Goal: Information Seeking & Learning: Compare options

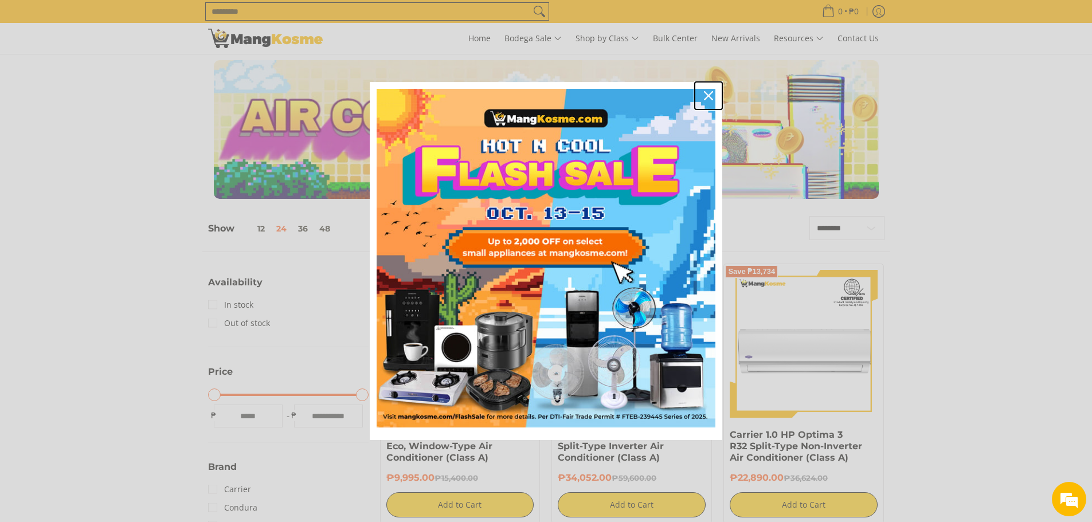
click at [709, 99] on icon "close icon" at bounding box center [708, 95] width 9 height 9
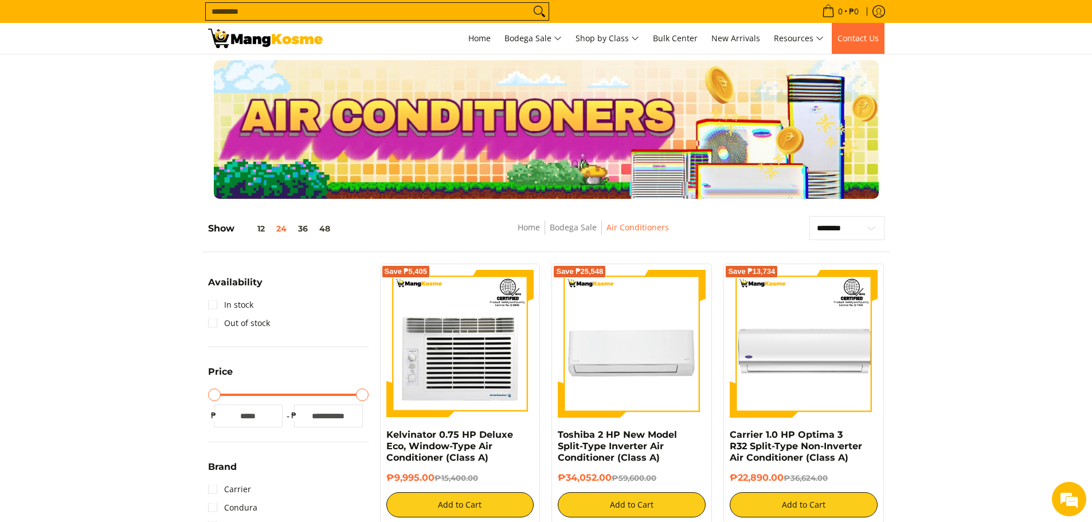
click at [863, 40] on span "Contact Us" at bounding box center [858, 38] width 41 height 11
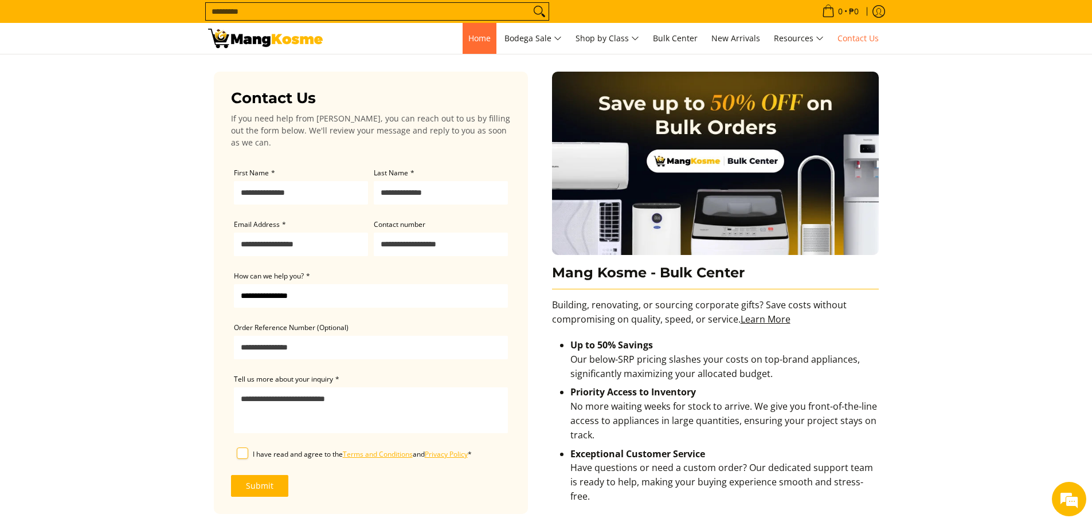
click at [480, 37] on span "Home" at bounding box center [479, 38] width 22 height 11
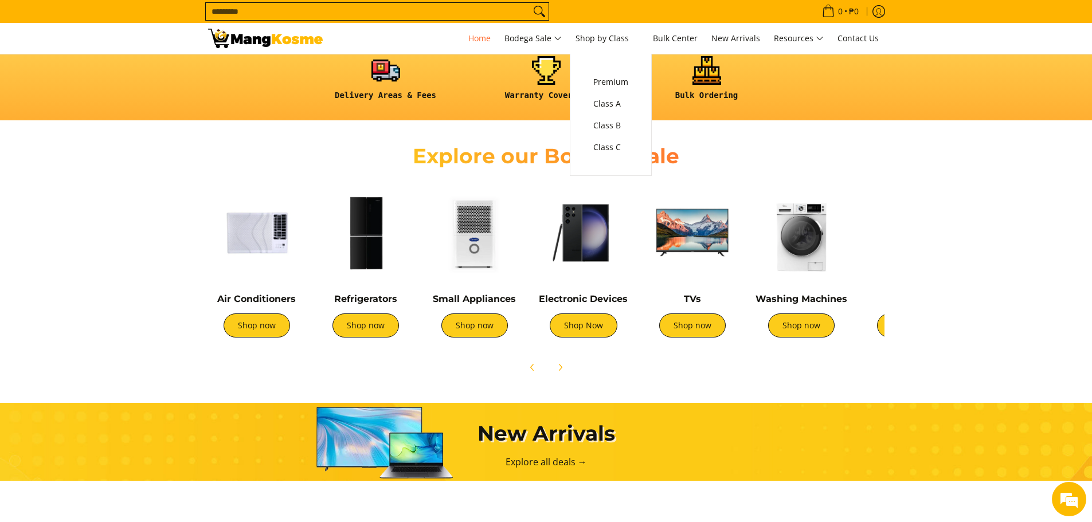
scroll to position [344, 0]
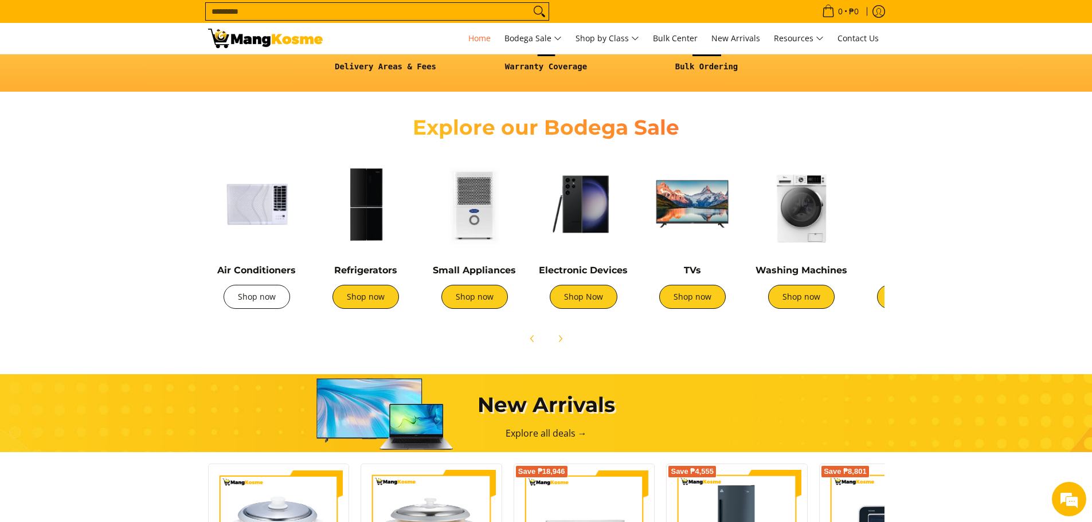
click at [249, 301] on link "Shop now" at bounding box center [257, 297] width 67 height 24
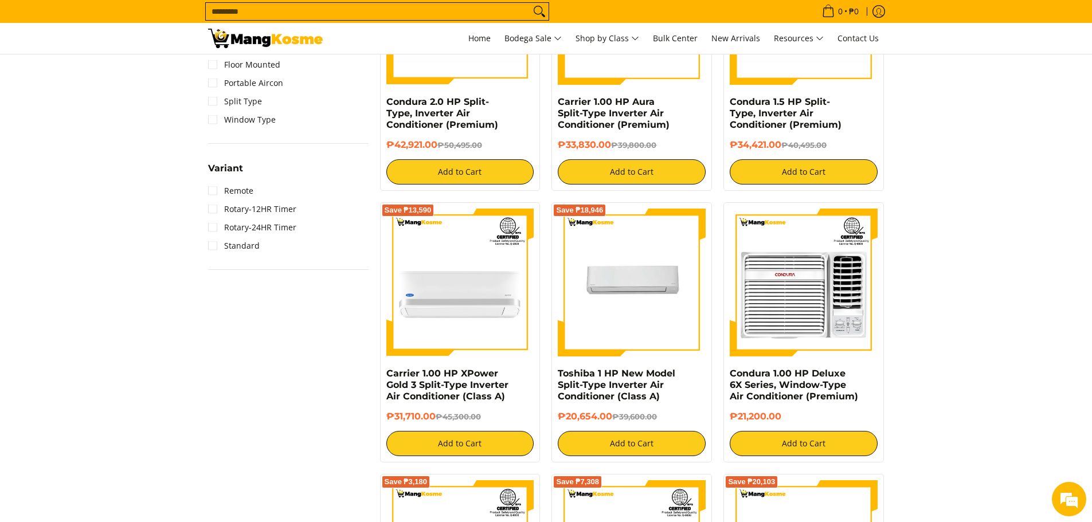
scroll to position [860, 0]
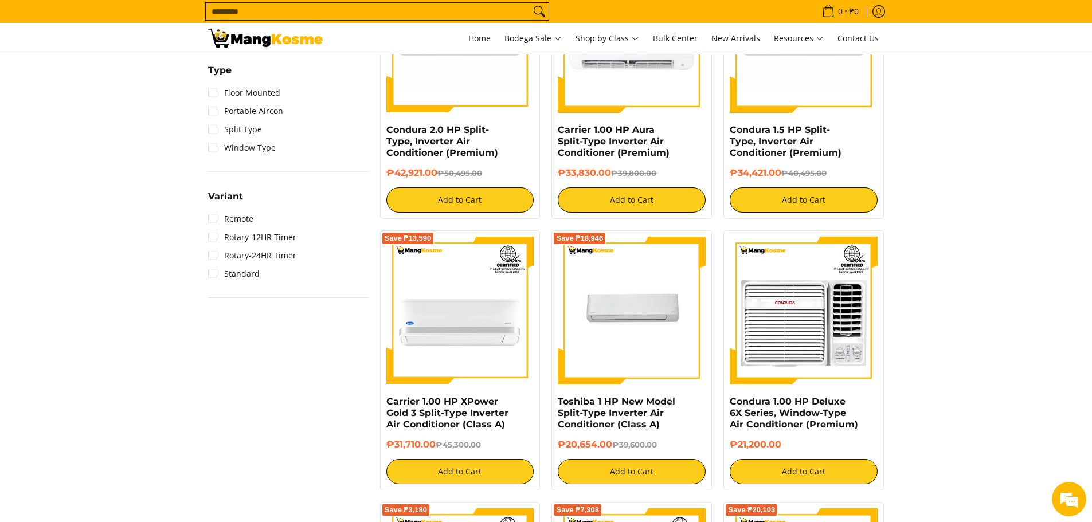
click at [382, 8] on input "Search..." at bounding box center [368, 11] width 324 height 17
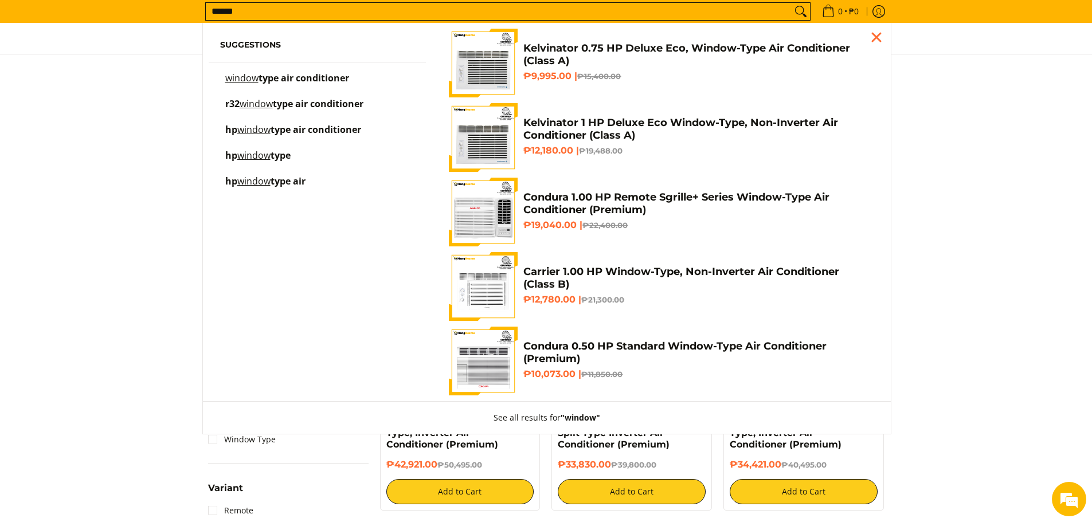
scroll to position [0, 0]
type input "******"
click at [332, 75] on span "type air conditioner" at bounding box center [304, 78] width 91 height 13
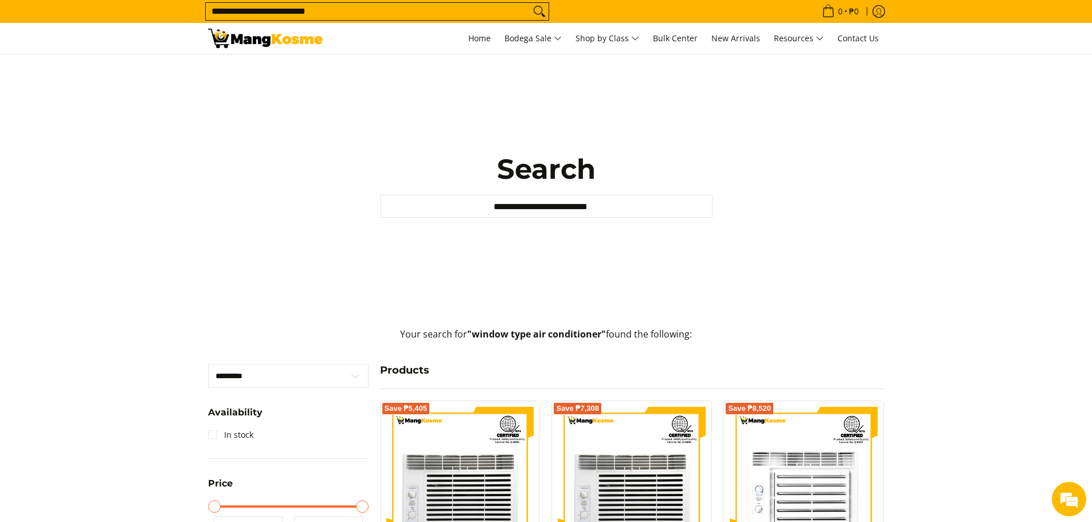
click at [337, 11] on input "**********" at bounding box center [368, 11] width 324 height 17
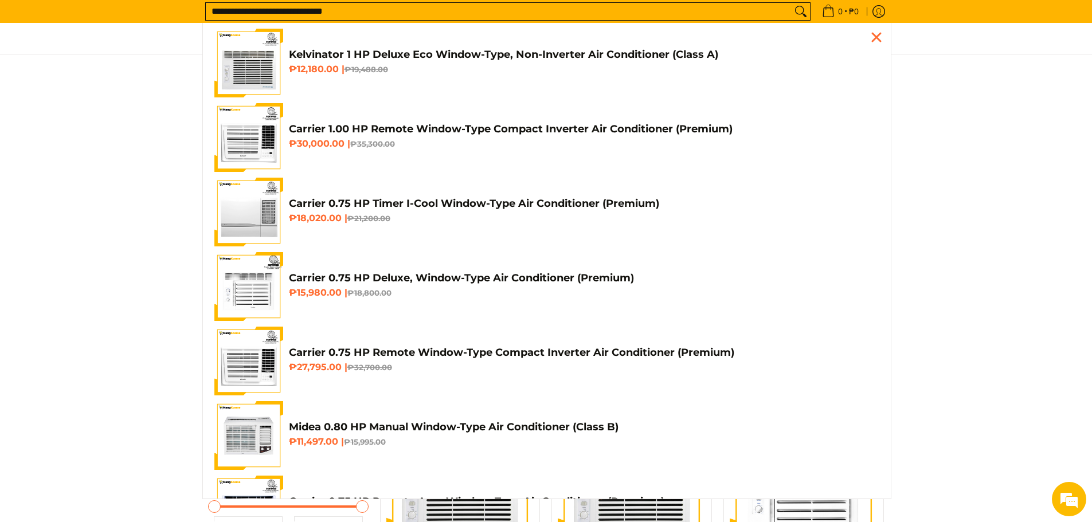
type input "**********"
click at [792, 3] on button "Search" at bounding box center [801, 11] width 18 height 17
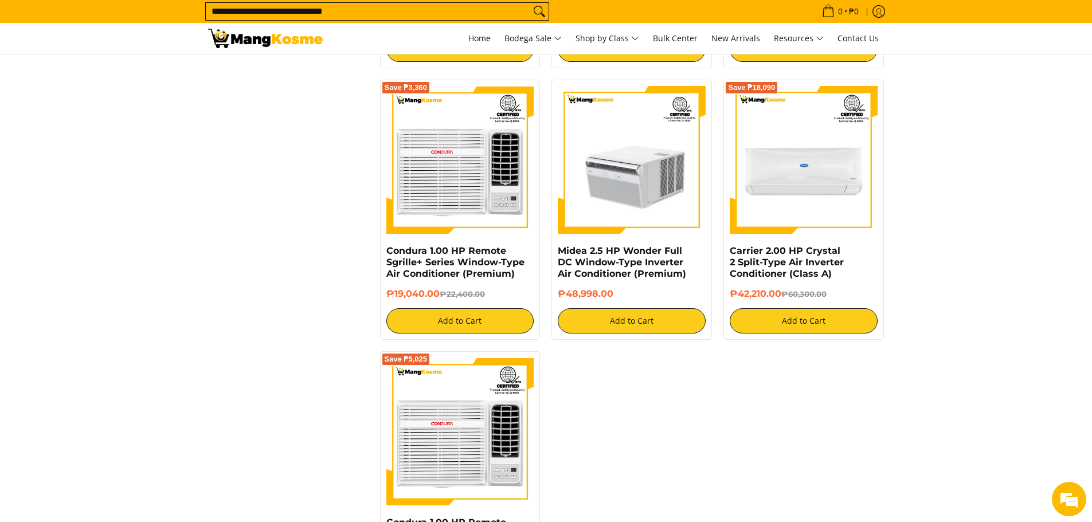
click at [623, 194] on img at bounding box center [632, 160] width 148 height 148
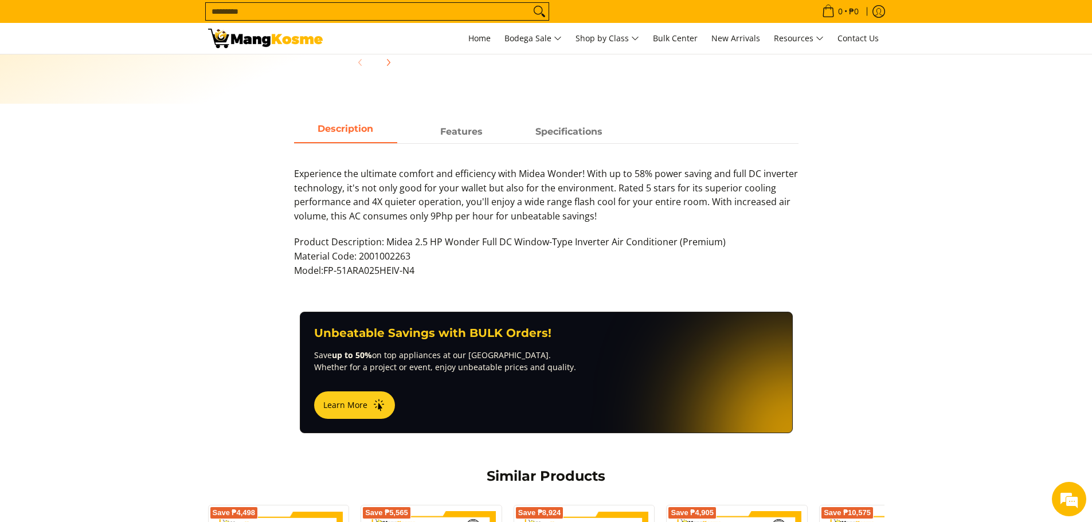
scroll to position [401, 0]
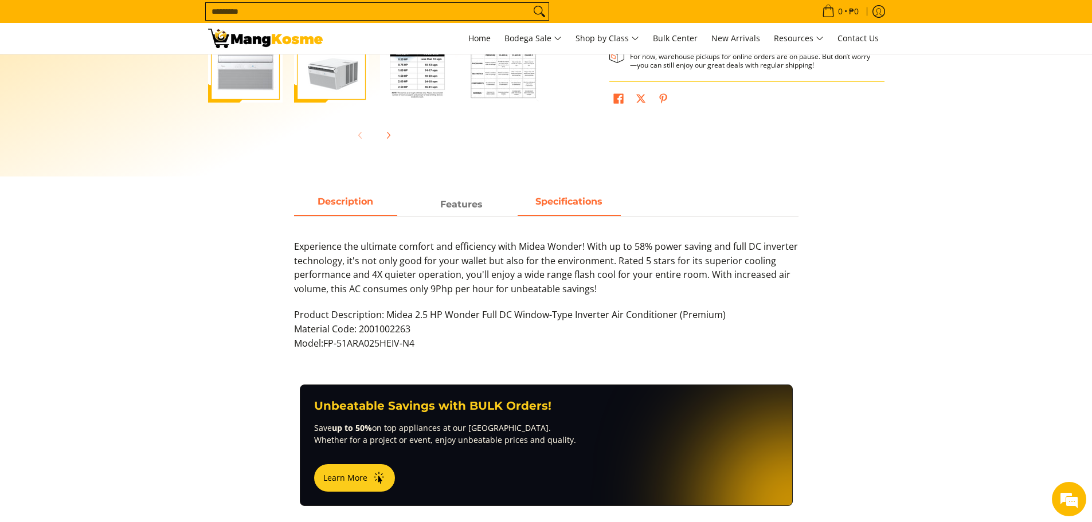
click at [569, 199] on span "Specifications" at bounding box center [569, 204] width 103 height 21
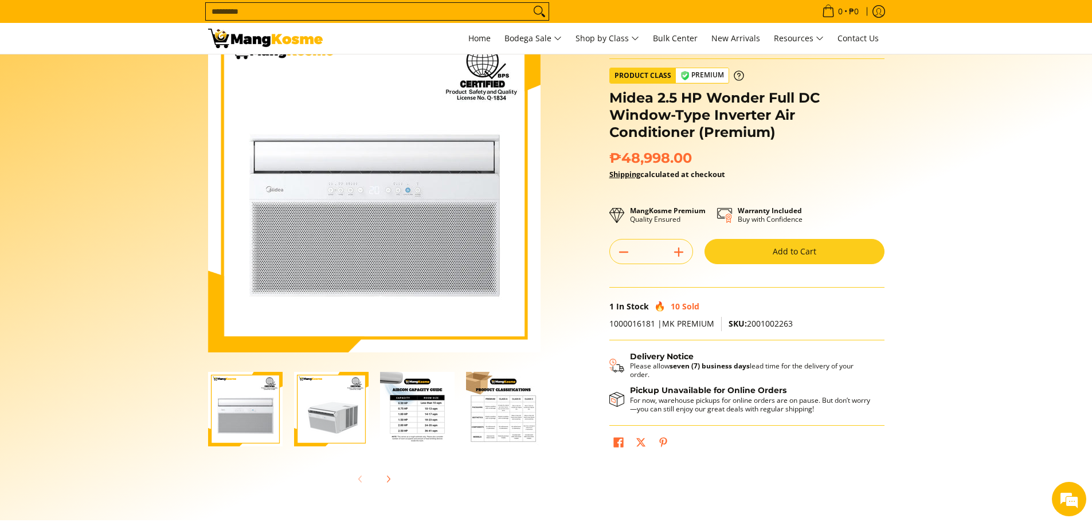
scroll to position [0, 0]
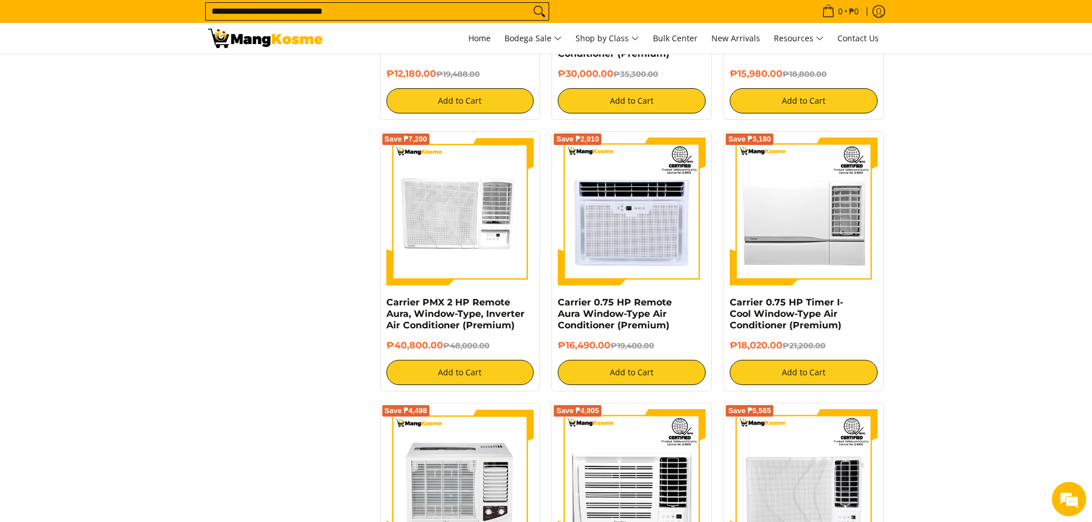
scroll to position [401, 0]
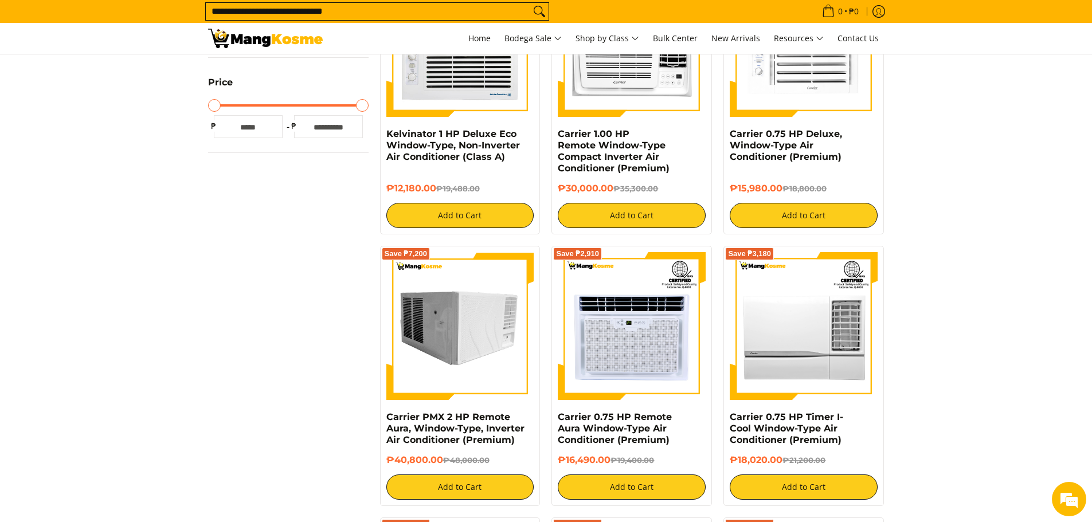
click at [478, 347] on img at bounding box center [460, 326] width 148 height 148
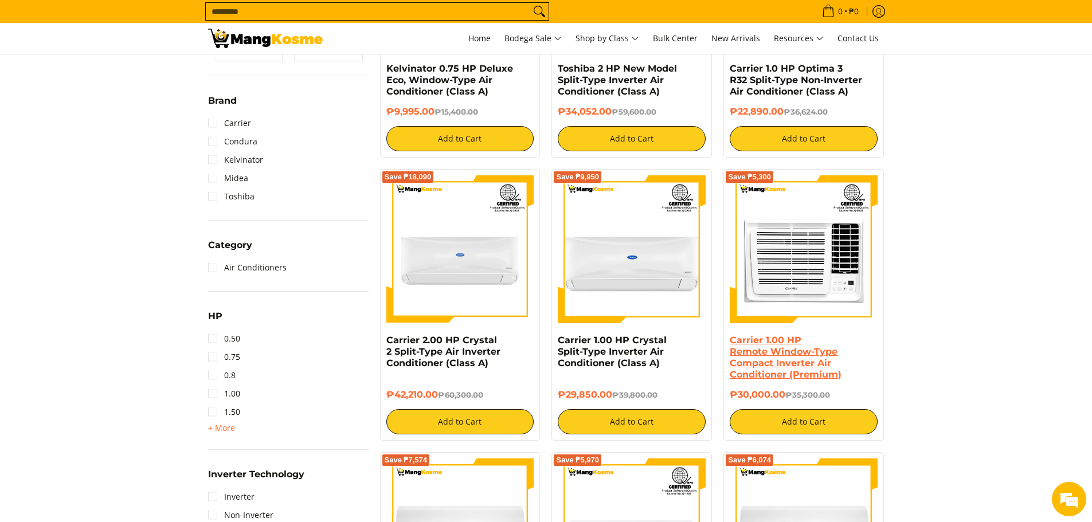
scroll to position [339, 0]
